Goal: Transaction & Acquisition: Purchase product/service

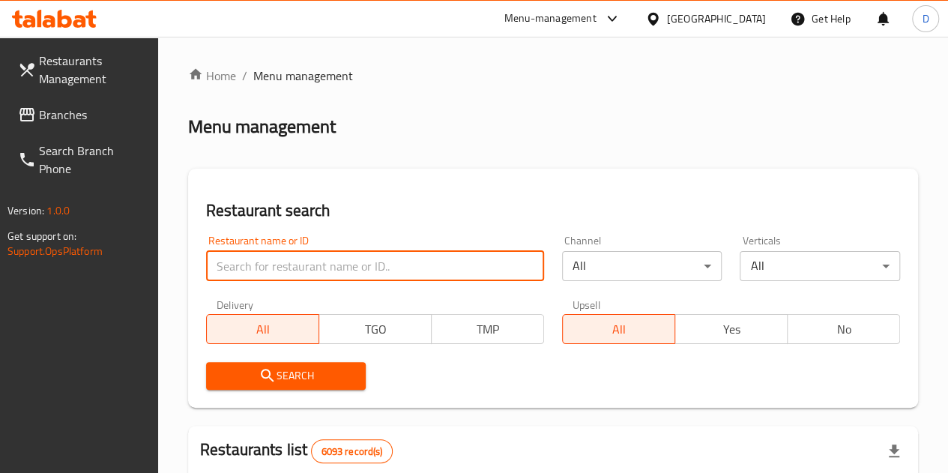
click at [273, 279] on input "search" at bounding box center [375, 266] width 338 height 30
type input "pizza royal"
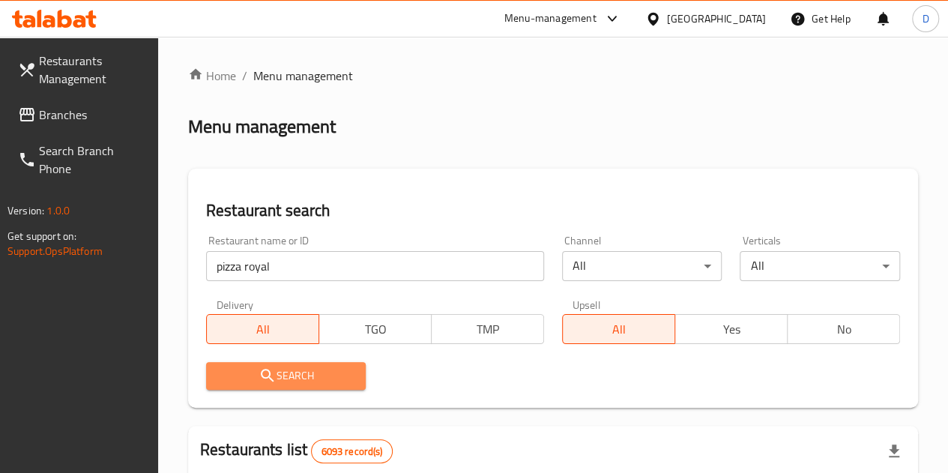
click at [324, 377] on span "Search" at bounding box center [286, 375] width 136 height 19
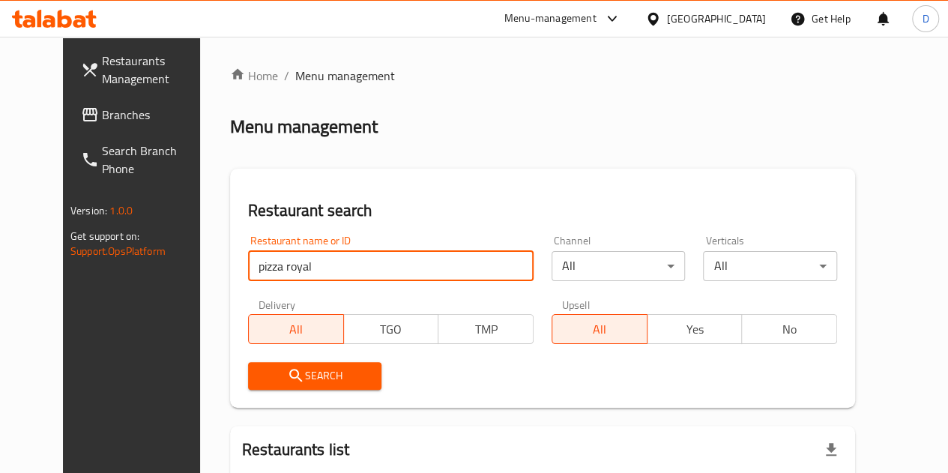
click at [349, 266] on input "pizza royal" at bounding box center [390, 266] width 285 height 30
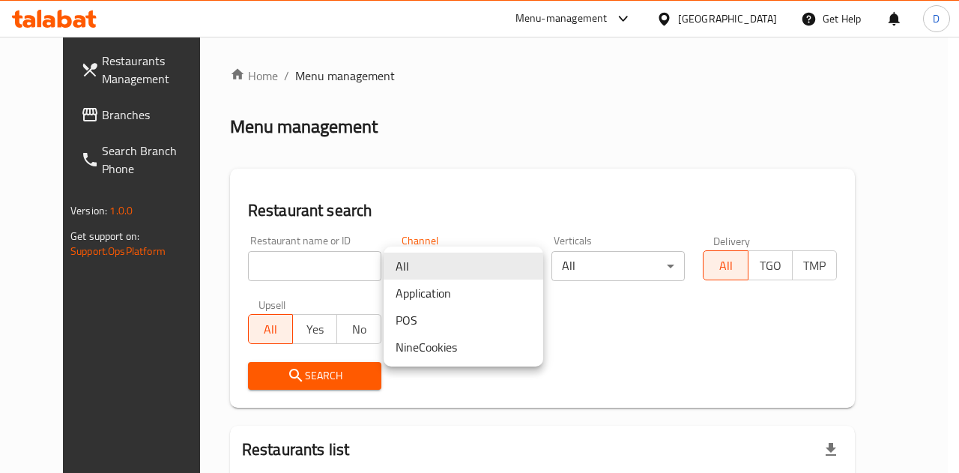
click at [502, 273] on body "​ Menu-management [GEOGRAPHIC_DATA] Get Help D Restaurants Management Branches …" at bounding box center [479, 255] width 959 height 436
drag, startPoint x: 611, startPoint y: 213, endPoint x: 700, endPoint y: 274, distance: 107.7
click at [700, 274] on div at bounding box center [479, 236] width 959 height 473
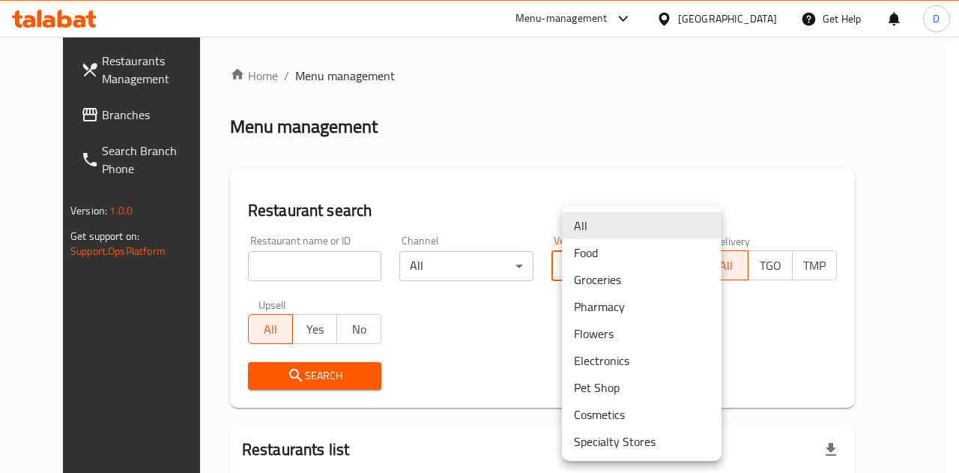
click at [700, 274] on body "​ Menu-management [GEOGRAPHIC_DATA] Get Help D Restaurants Management Branches …" at bounding box center [479, 255] width 959 height 436
click at [677, 254] on li "Food" at bounding box center [642, 252] width 160 height 27
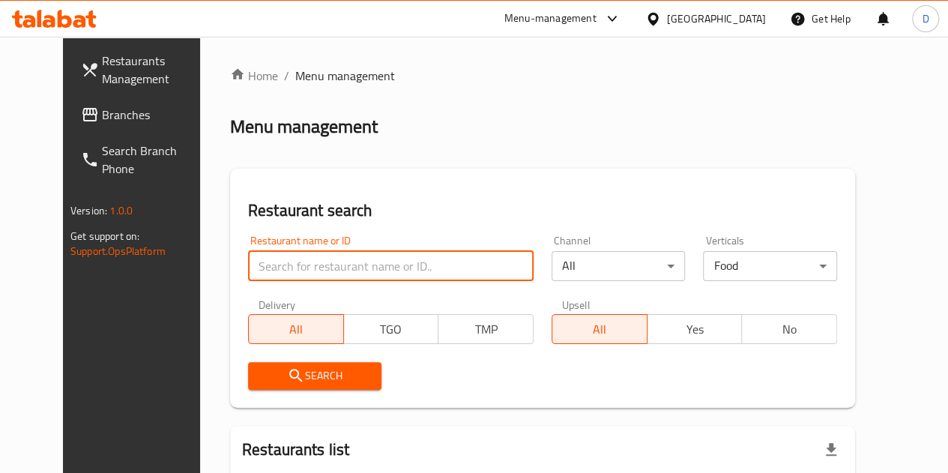
click at [321, 269] on input "search" at bounding box center [390, 266] width 285 height 30
type input "pizza royal"
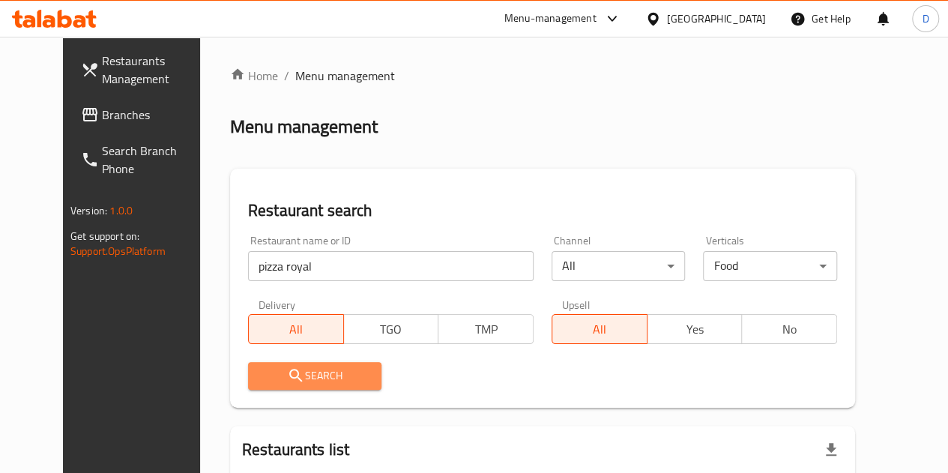
click at [304, 366] on span "Search" at bounding box center [315, 375] width 110 height 19
click at [230, 81] on link "Home" at bounding box center [254, 76] width 48 height 18
